Goal: Check status: Check status

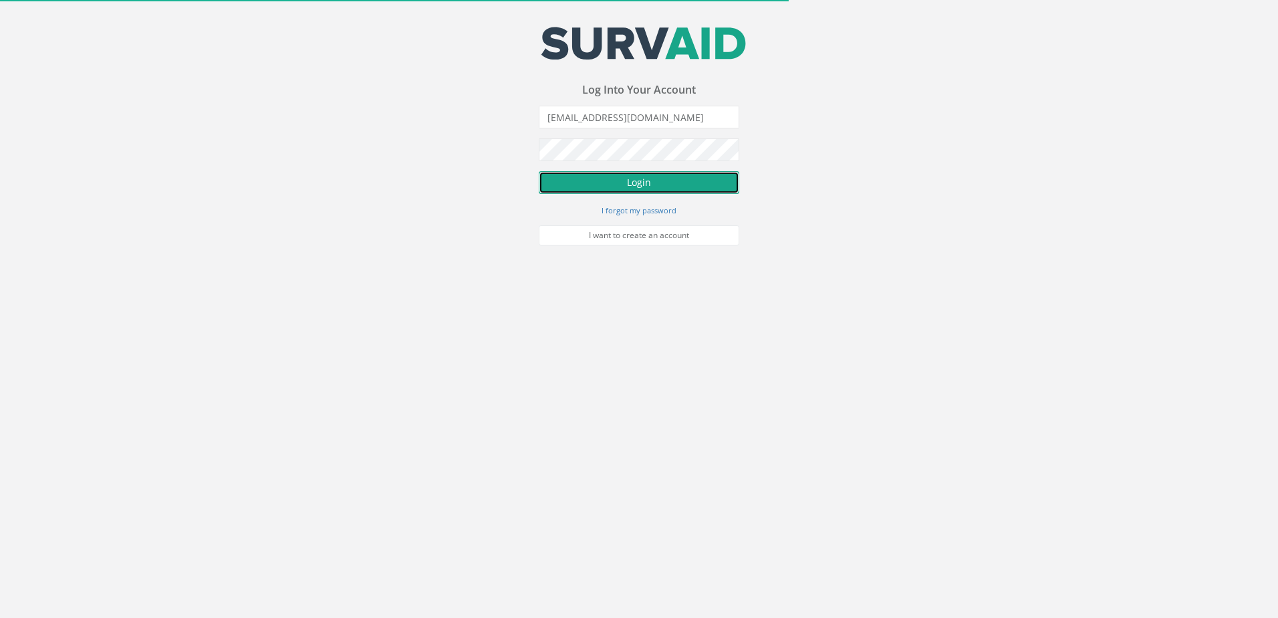
click at [628, 183] on button "Login" at bounding box center [639, 182] width 201 height 23
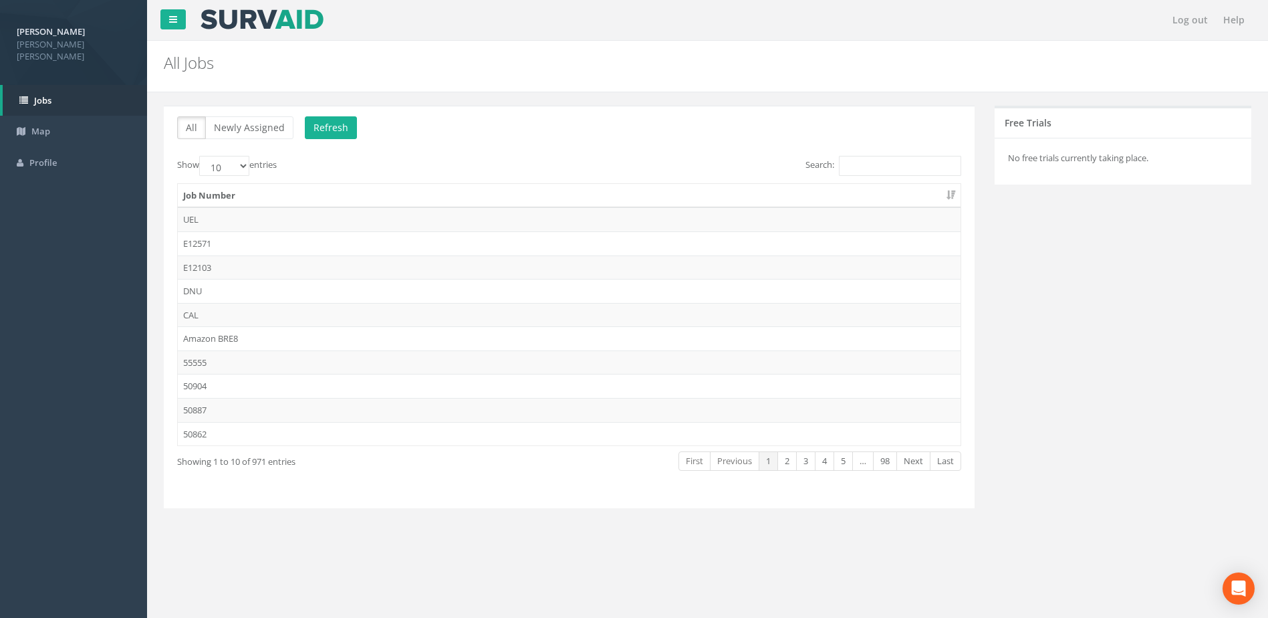
click at [888, 156] on label "Search:" at bounding box center [883, 166] width 156 height 20
click at [888, 156] on input "Search:" at bounding box center [900, 166] width 122 height 20
click at [891, 160] on input "Search:" at bounding box center [900, 166] width 122 height 20
paste input "43418"
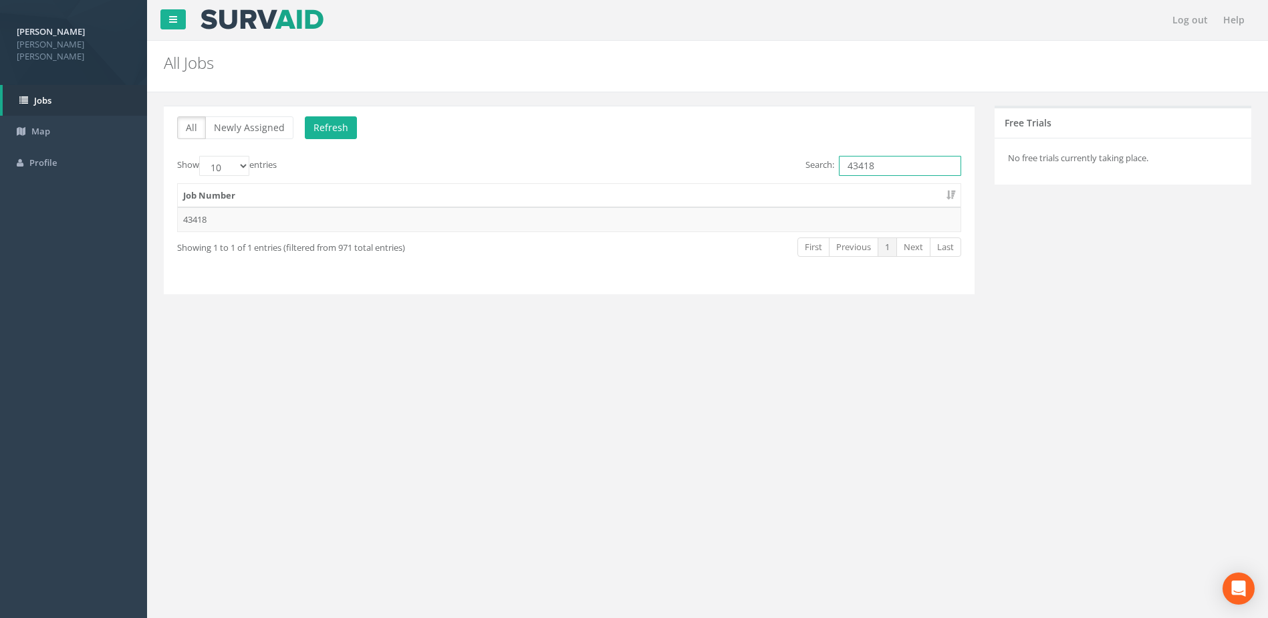
type input "43418"
click at [207, 229] on div "All Newly Assigned Refresh Show 10 25 50 100 entries Search: 43418 Job Number 4…" at bounding box center [569, 208] width 831 height 205
click at [204, 219] on div "All Newly Assigned Refresh Show 10 25 50 100 entries Search: 43418 Job Number 4…" at bounding box center [569, 208] width 831 height 205
click at [349, 309] on div "All Newly Assigned Refresh Show 10 25 50 100 entries Search: 43418 Job Number 4…" at bounding box center [569, 208] width 831 height 205
click at [258, 217] on td "43418" at bounding box center [569, 219] width 783 height 24
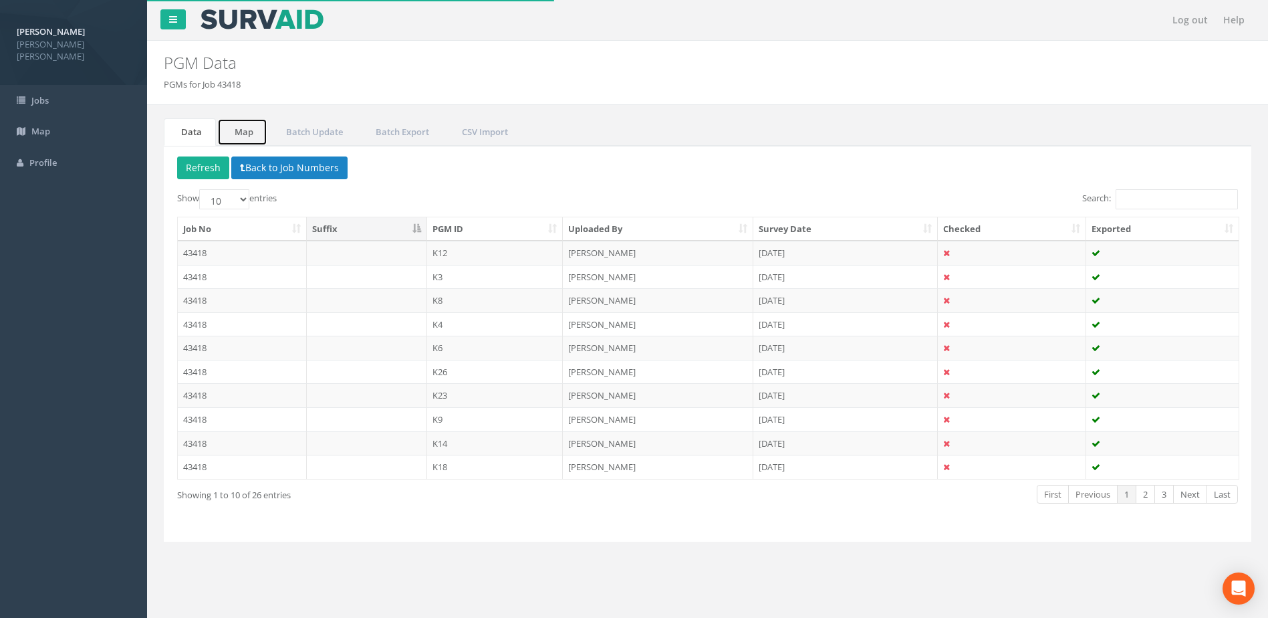
click at [252, 134] on link "Map" at bounding box center [242, 131] width 50 height 27
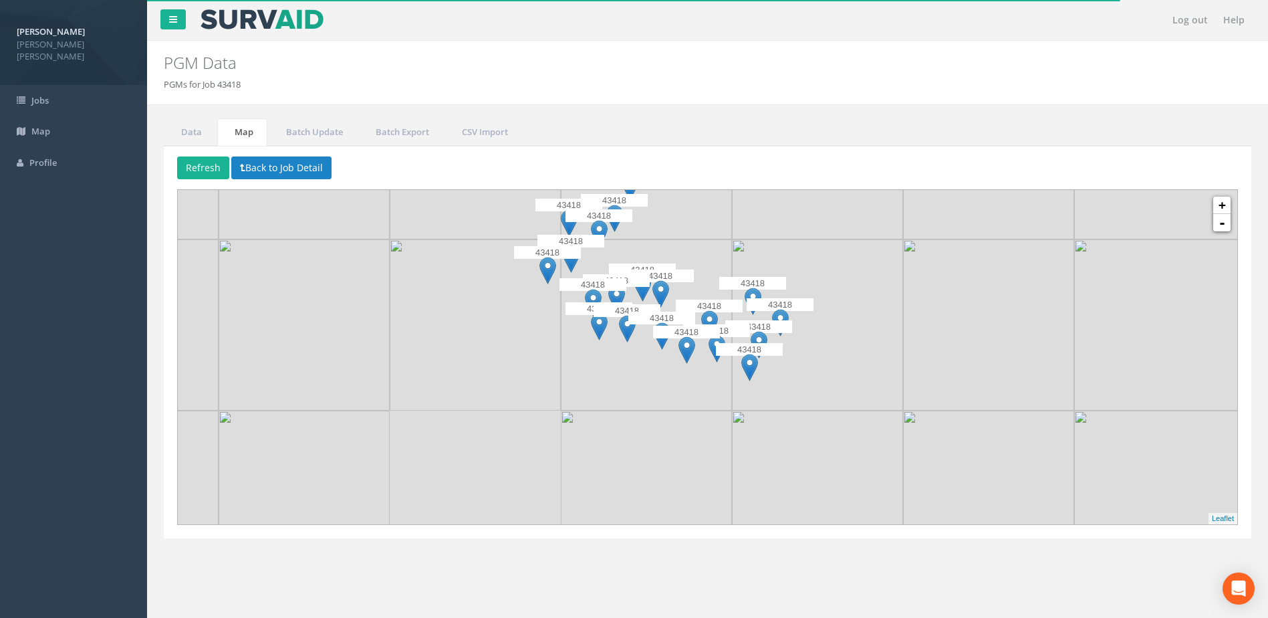
drag, startPoint x: 718, startPoint y: 376, endPoint x: 708, endPoint y: 247, distance: 128.7
click at [708, 247] on img at bounding box center [646, 324] width 171 height 171
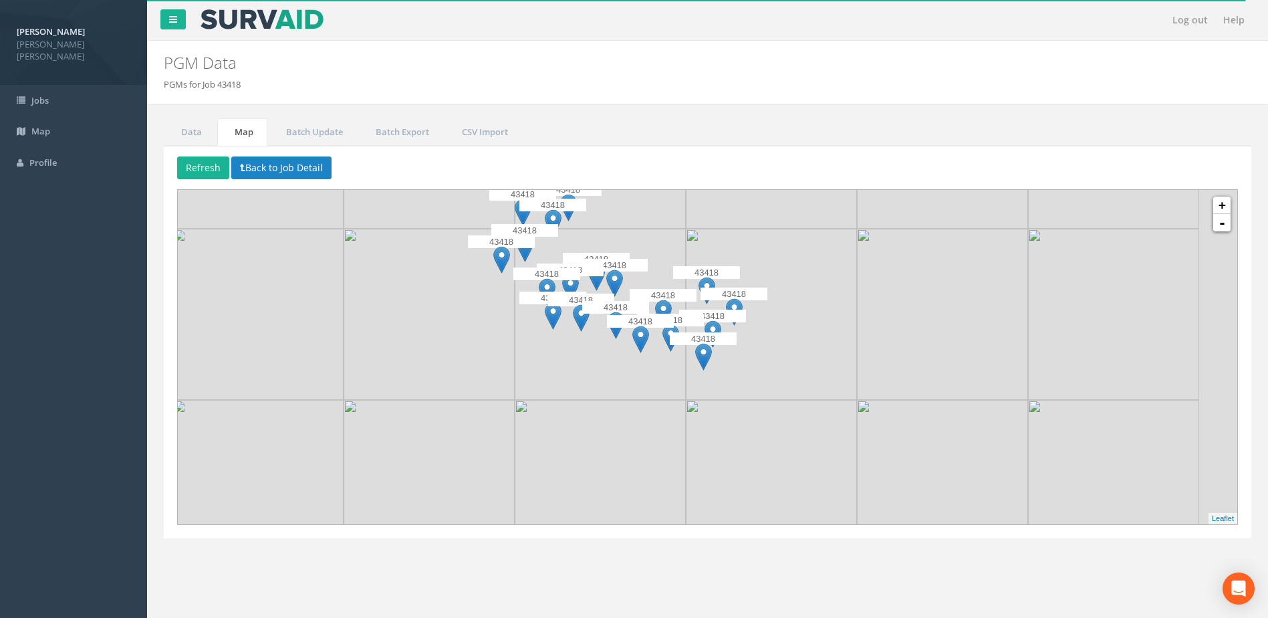
drag, startPoint x: 721, startPoint y: 385, endPoint x: 656, endPoint y: 371, distance: 65.7
click at [656, 371] on img at bounding box center [600, 314] width 171 height 171
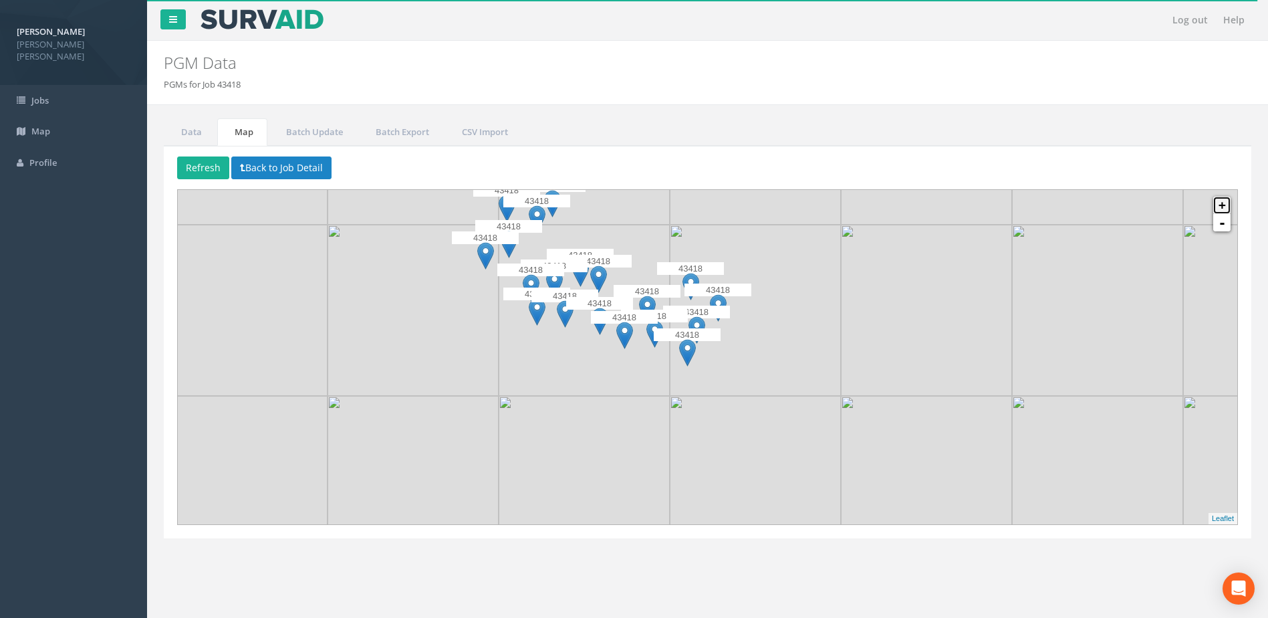
click at [1223, 210] on link "+" at bounding box center [1221, 205] width 17 height 17
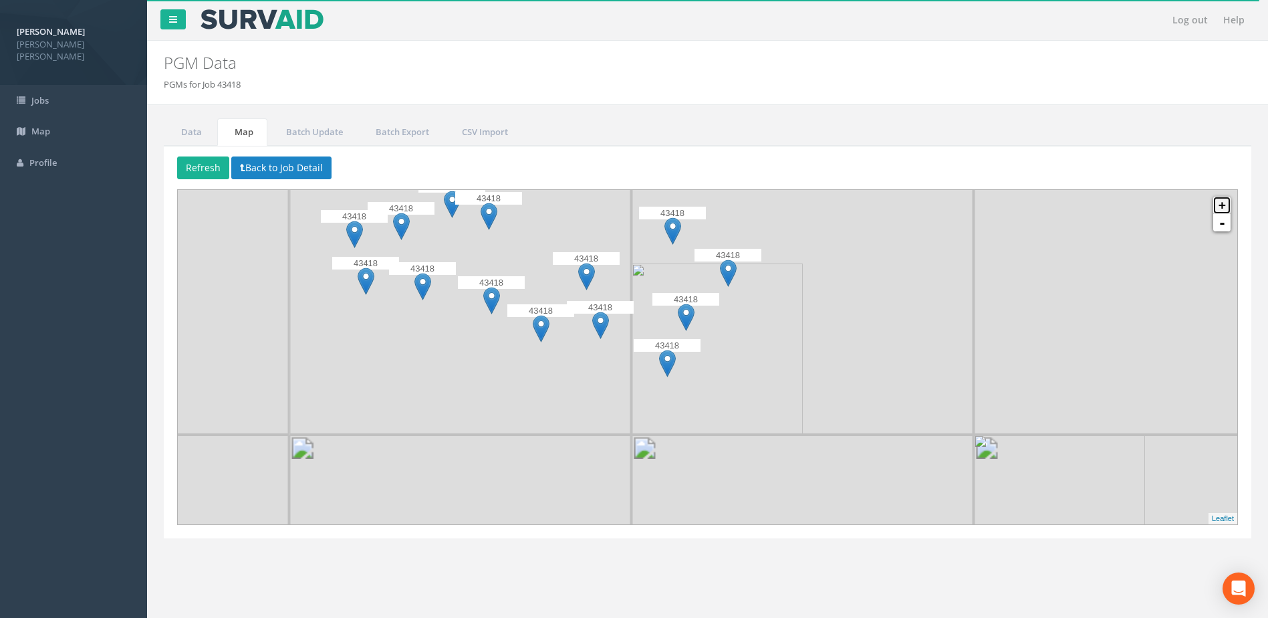
click at [1223, 205] on link "+" at bounding box center [1221, 205] width 17 height 17
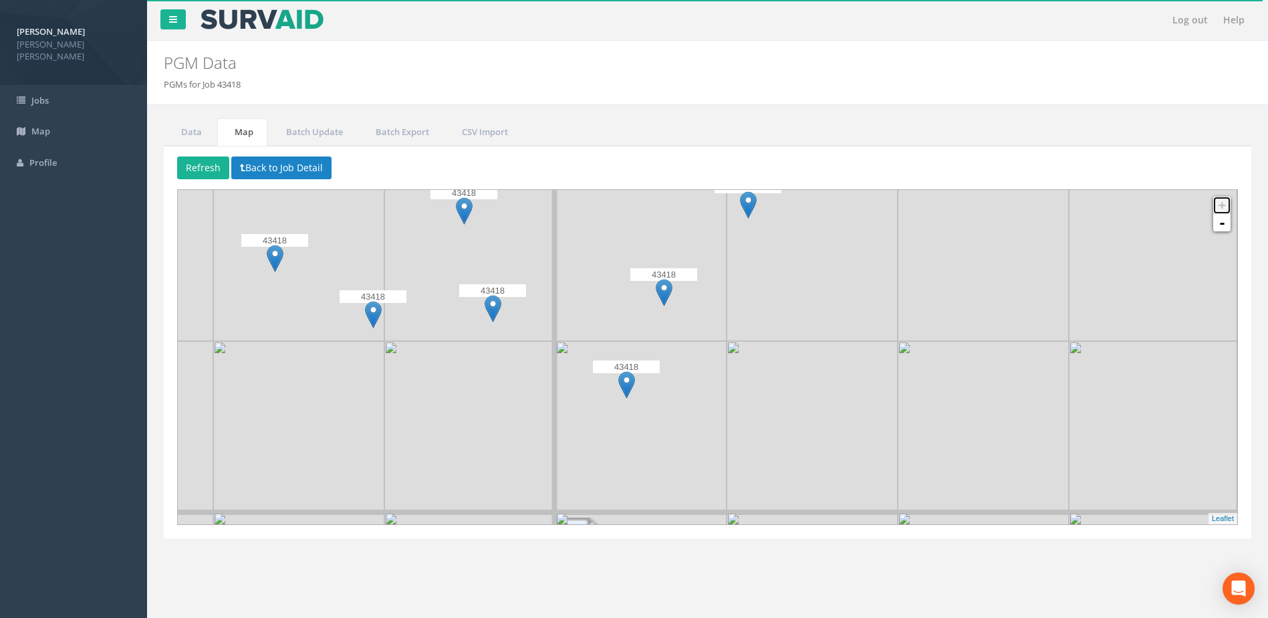
drag, startPoint x: 1219, startPoint y: 205, endPoint x: 1210, endPoint y: 205, distance: 9.4
click at [1218, 205] on link "+" at bounding box center [1221, 205] width 17 height 17
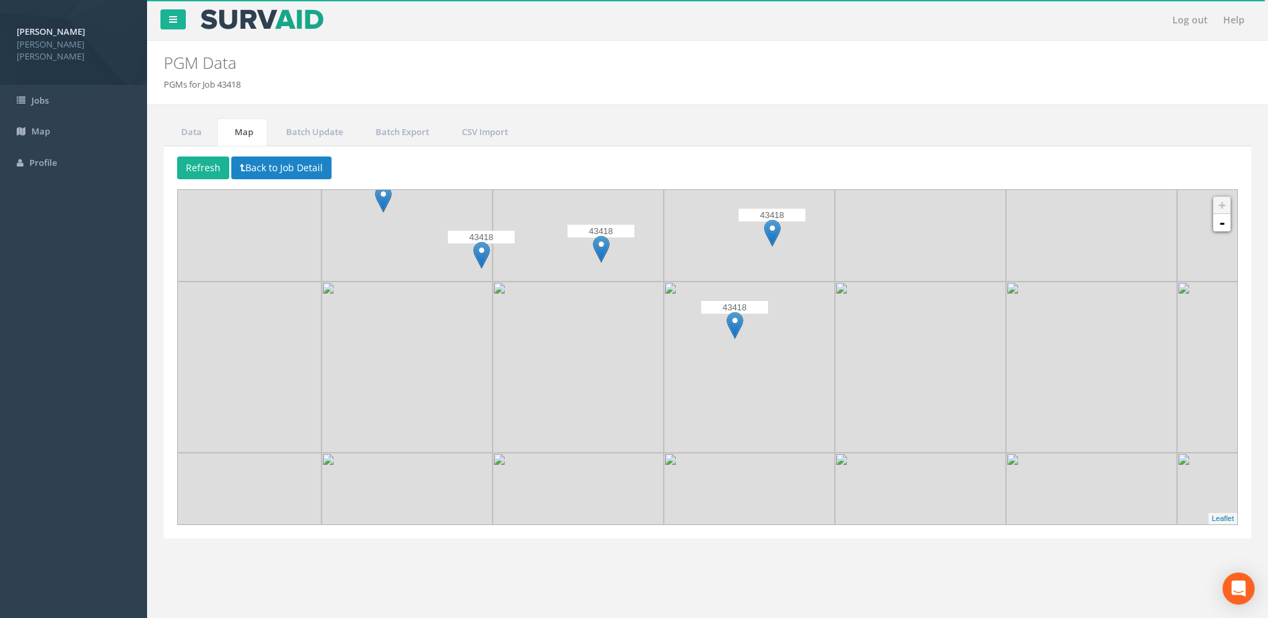
drag, startPoint x: 498, startPoint y: 390, endPoint x: 533, endPoint y: 374, distance: 38.9
click at [533, 374] on img at bounding box center [578, 366] width 171 height 171
click at [733, 328] on img at bounding box center [734, 325] width 17 height 27
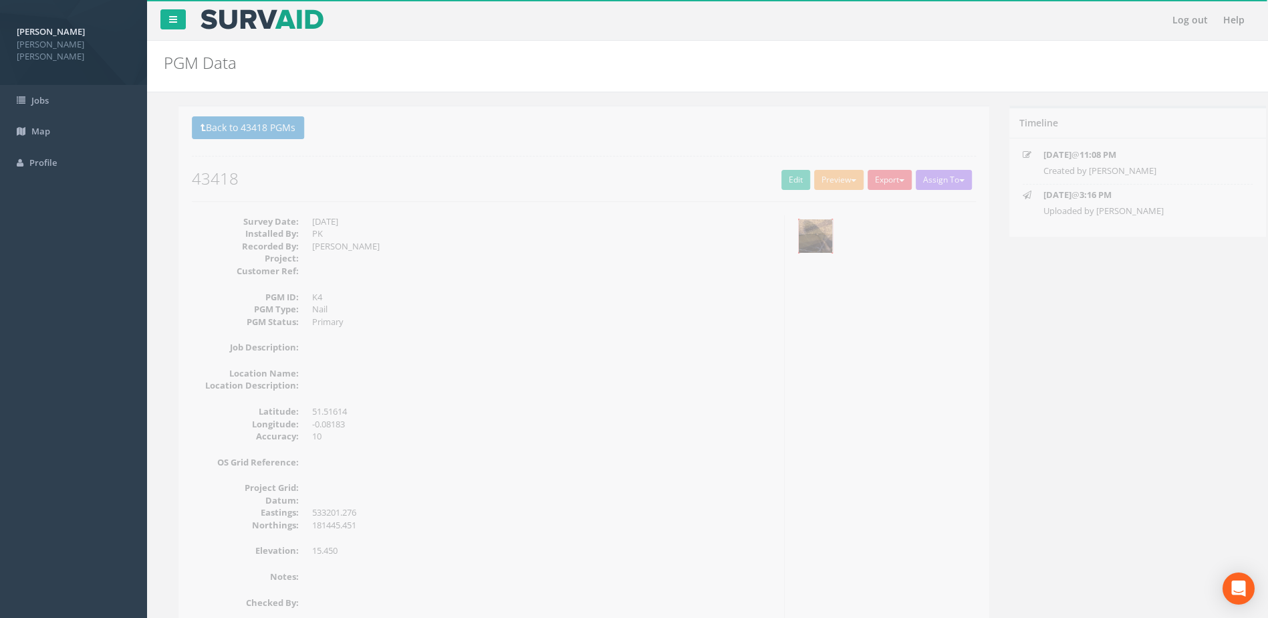
click at [799, 247] on img at bounding box center [800, 235] width 33 height 33
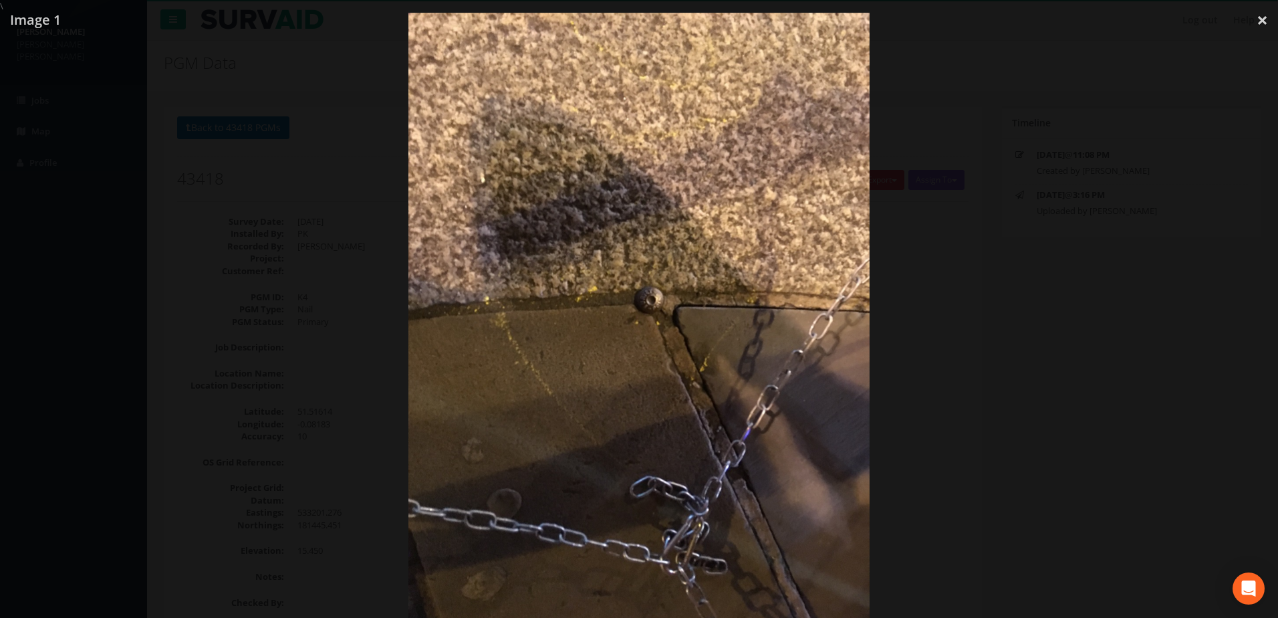
click at [947, 288] on div at bounding box center [639, 322] width 1278 height 618
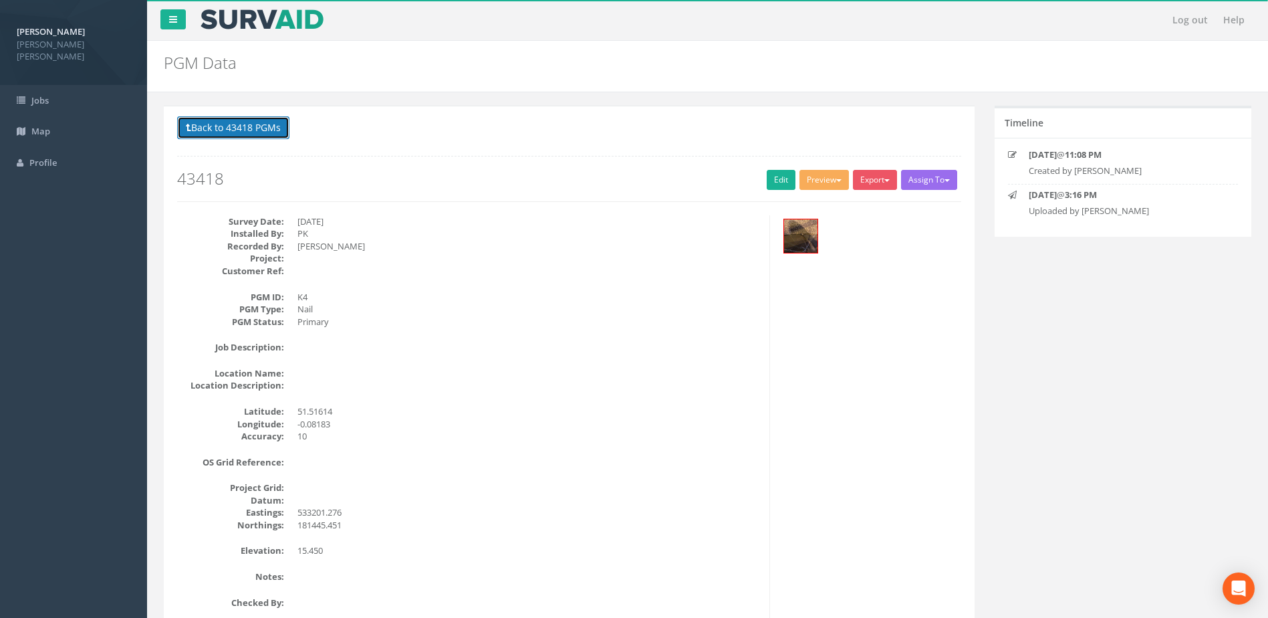
click at [221, 132] on button "Back to 43418 PGMs" at bounding box center [233, 127] width 112 height 23
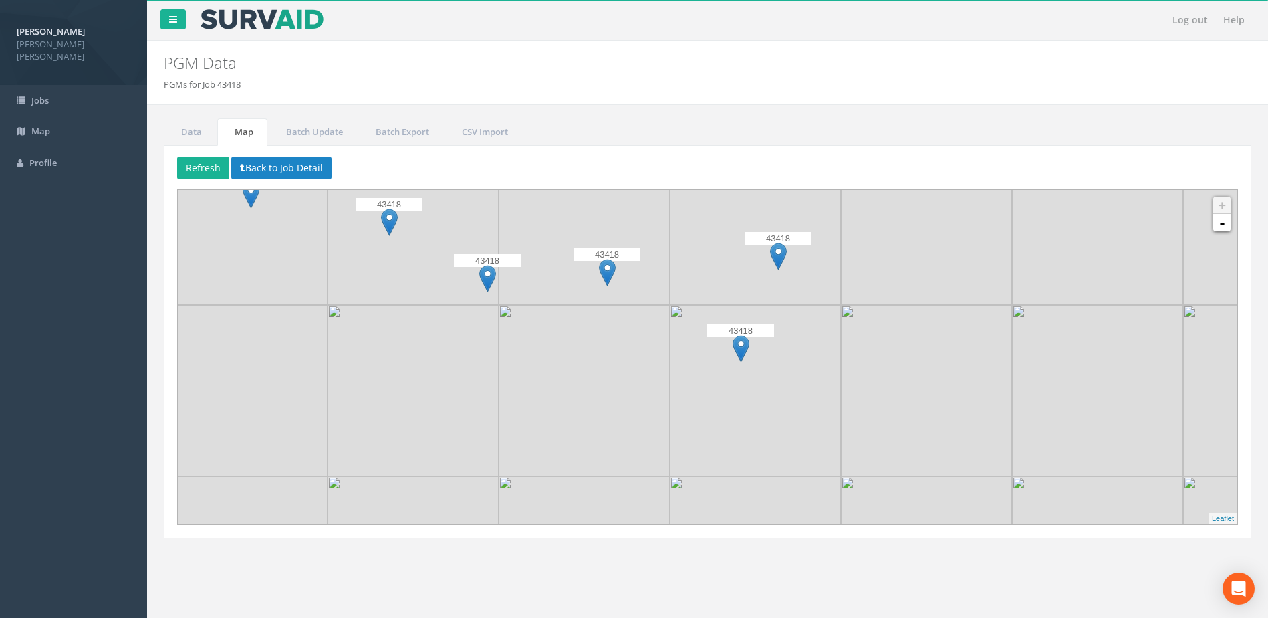
drag, startPoint x: 584, startPoint y: 359, endPoint x: 584, endPoint y: 367, distance: 8.0
click at [584, 367] on img at bounding box center [584, 390] width 171 height 171
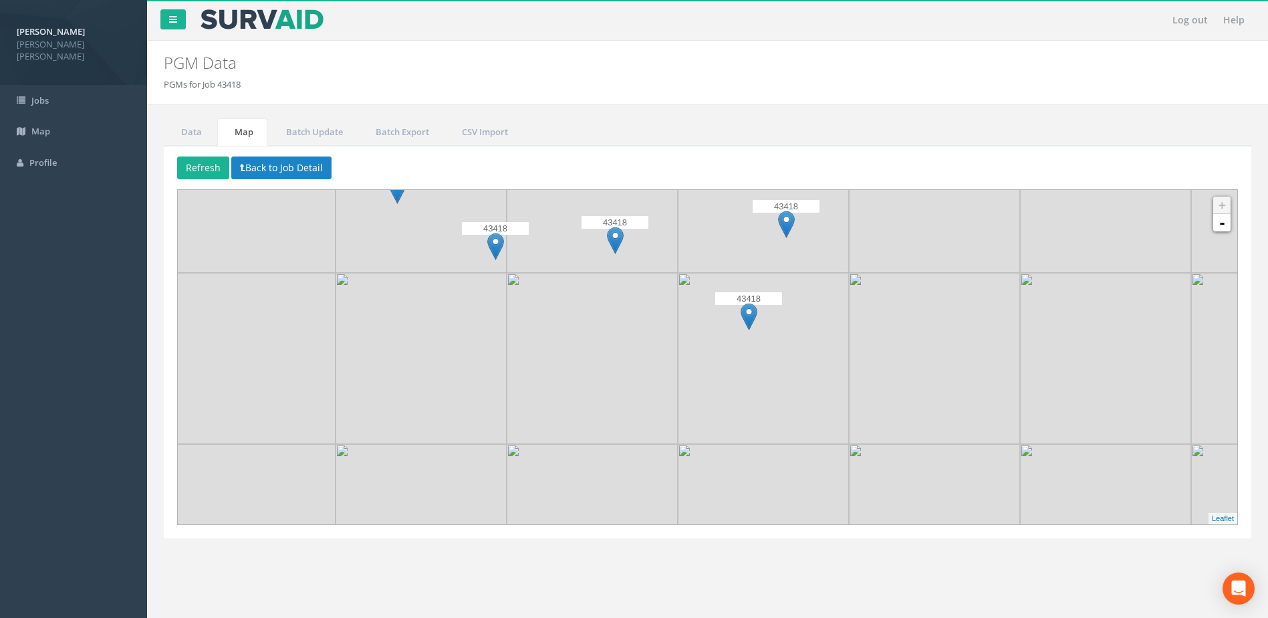
drag, startPoint x: 678, startPoint y: 374, endPoint x: 691, endPoint y: 336, distance: 40.8
click at [691, 336] on img at bounding box center [763, 358] width 171 height 171
